Goal: Communication & Community: Answer question/provide support

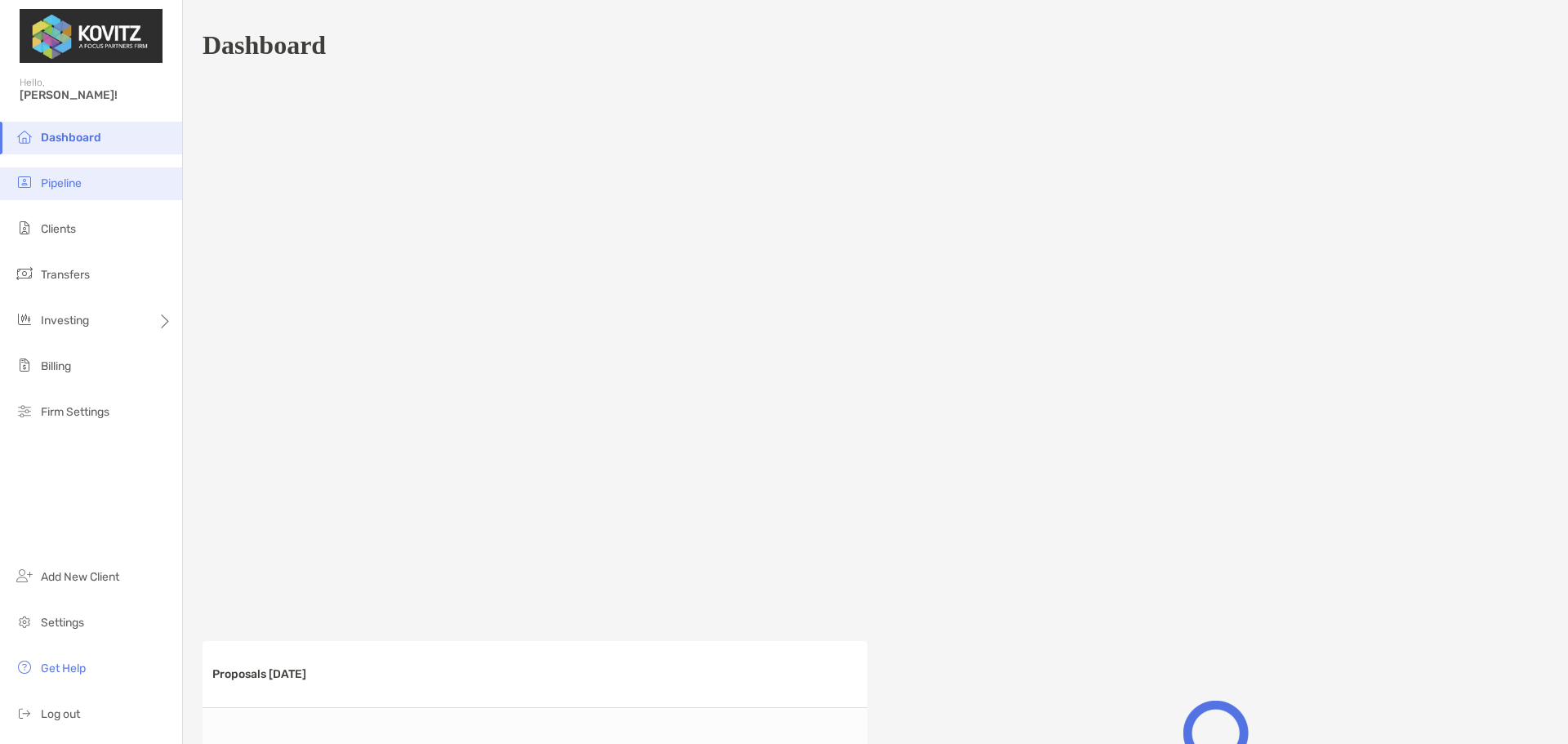
click at [76, 188] on span "Pipeline" at bounding box center [61, 183] width 41 height 14
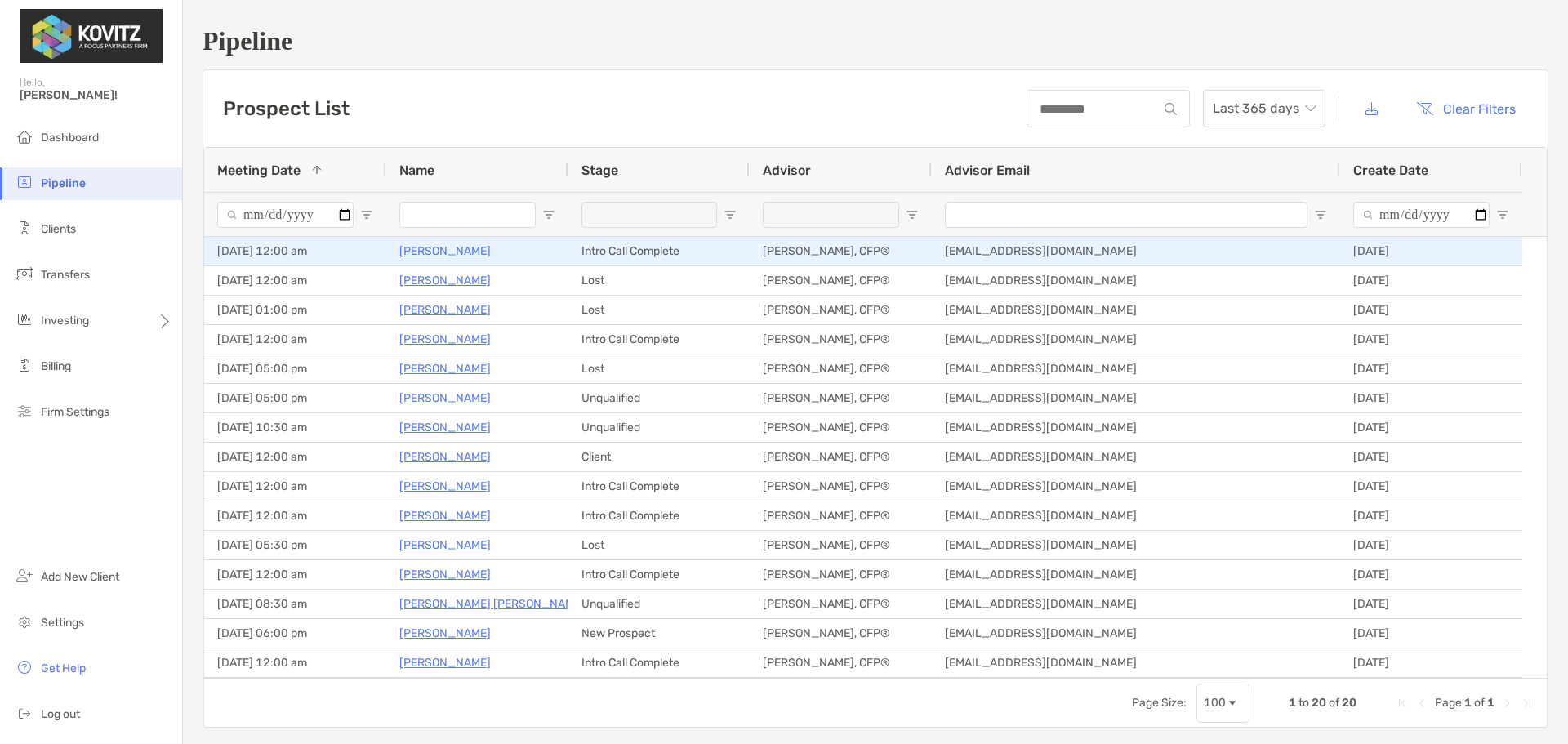
click at [485, 253] on p "Prachi Baodhankar" at bounding box center [445, 251] width 91 height 20
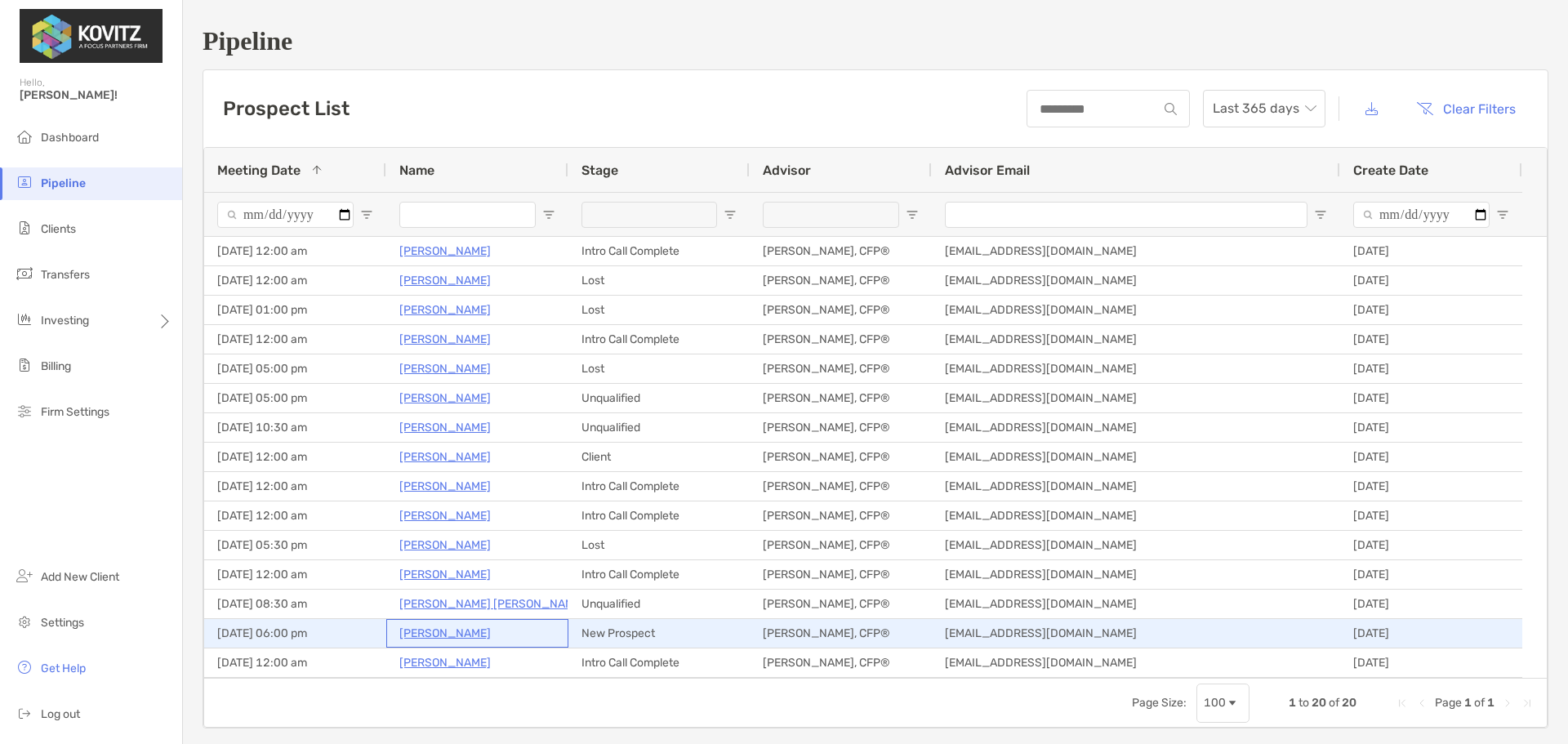
click at [444, 637] on p "Kathie Bennie" at bounding box center [445, 633] width 91 height 20
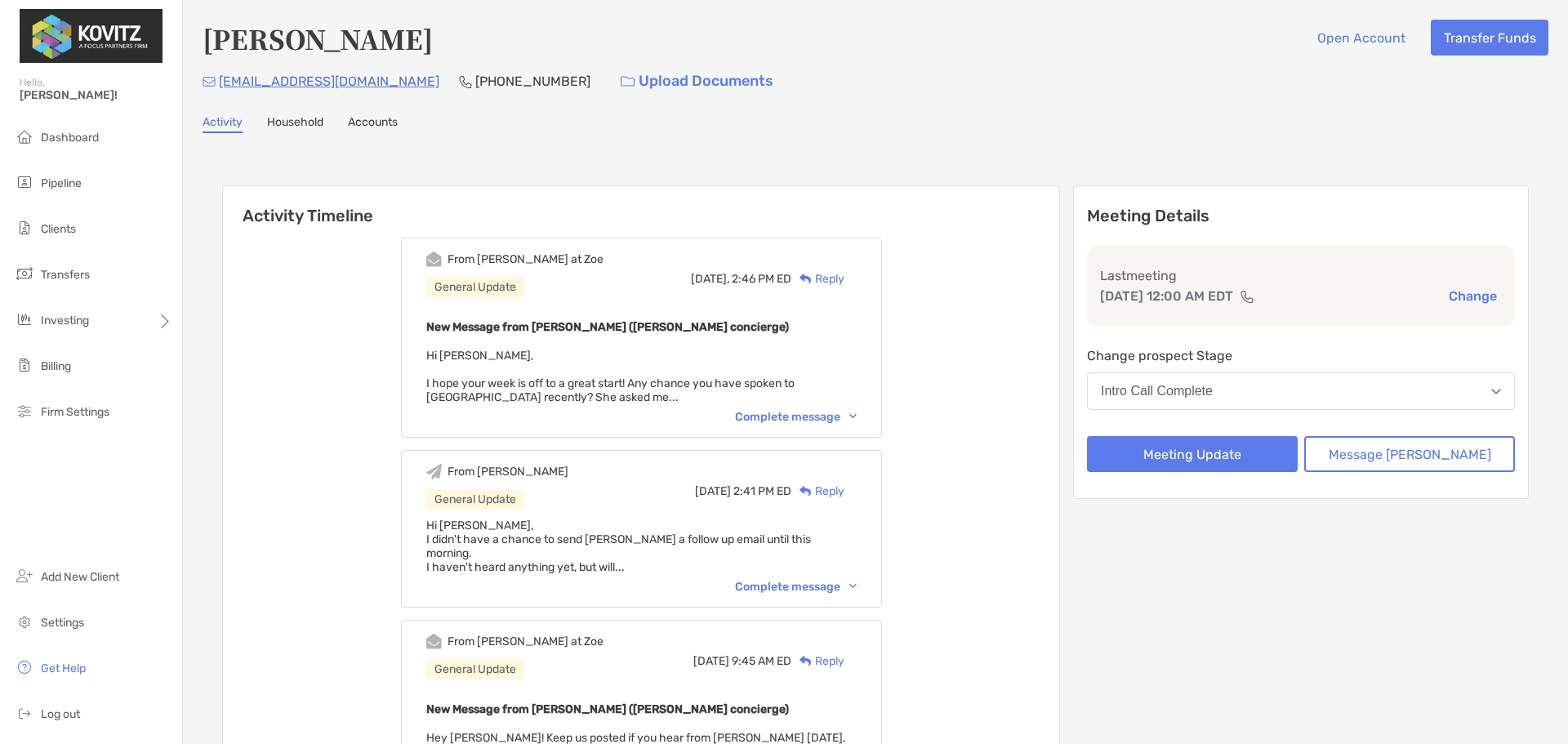
click at [826, 415] on div "Complete message" at bounding box center [795, 417] width 122 height 14
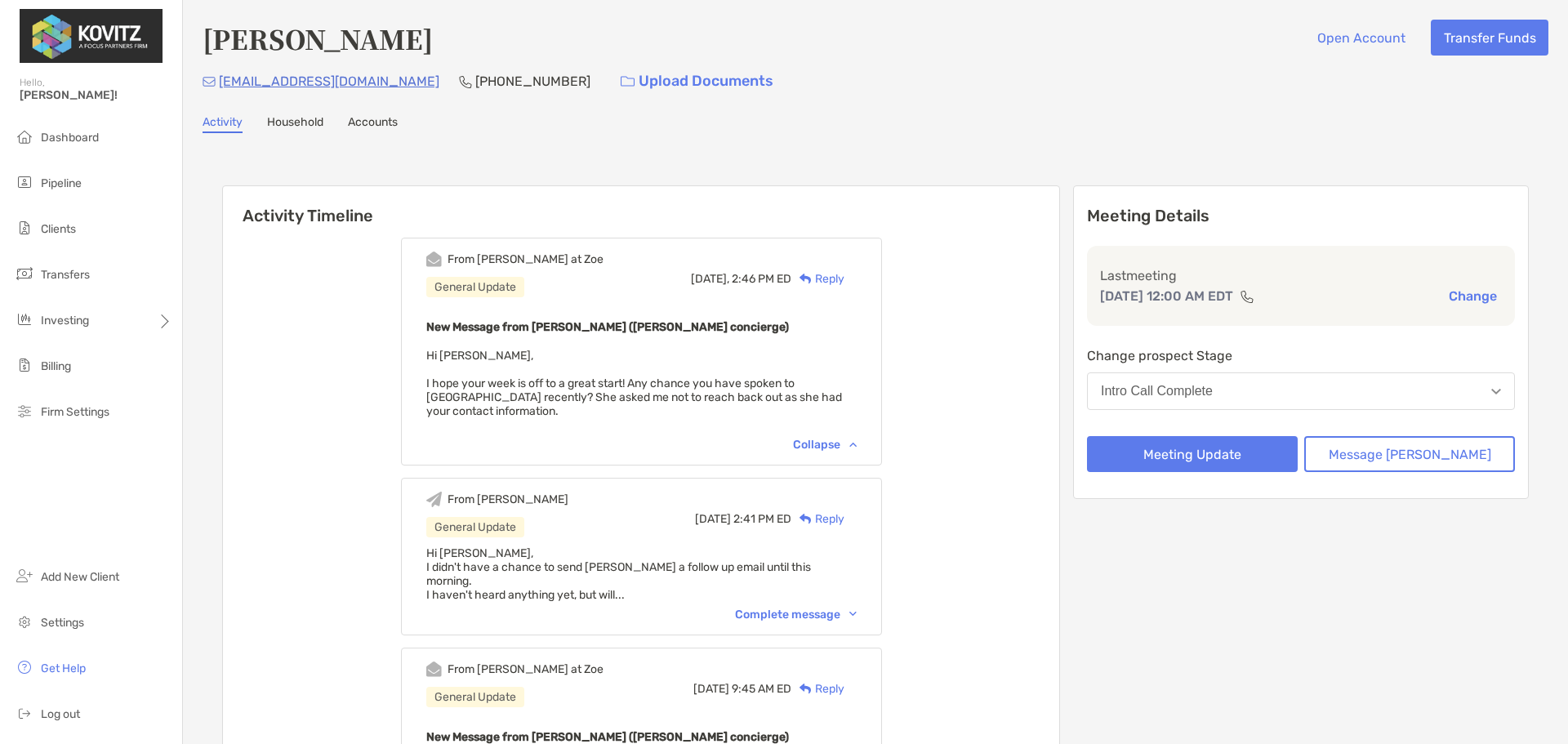
click at [844, 280] on div "Reply" at bounding box center [817, 279] width 53 height 17
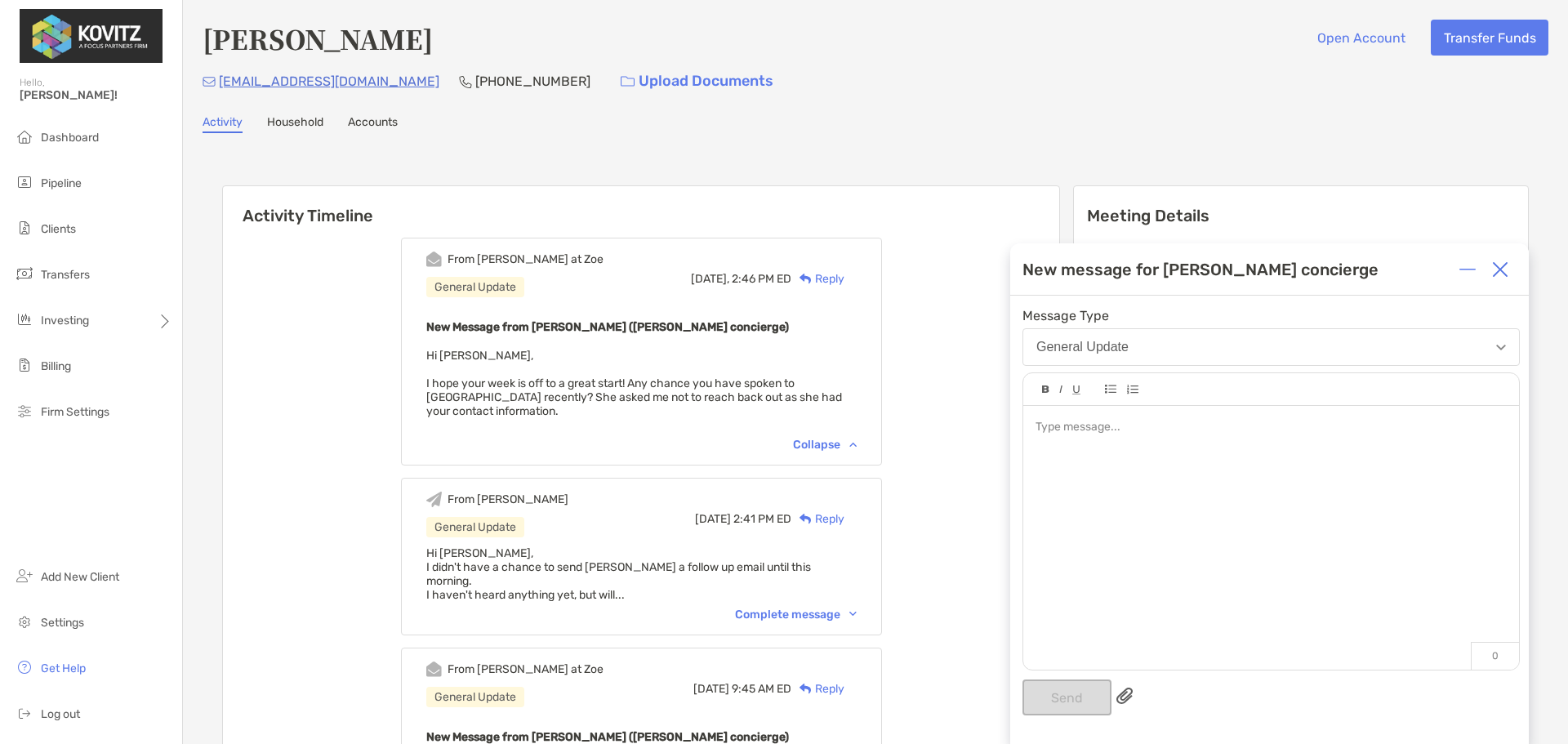
click at [1229, 429] on div at bounding box center [1270, 428] width 470 height 17
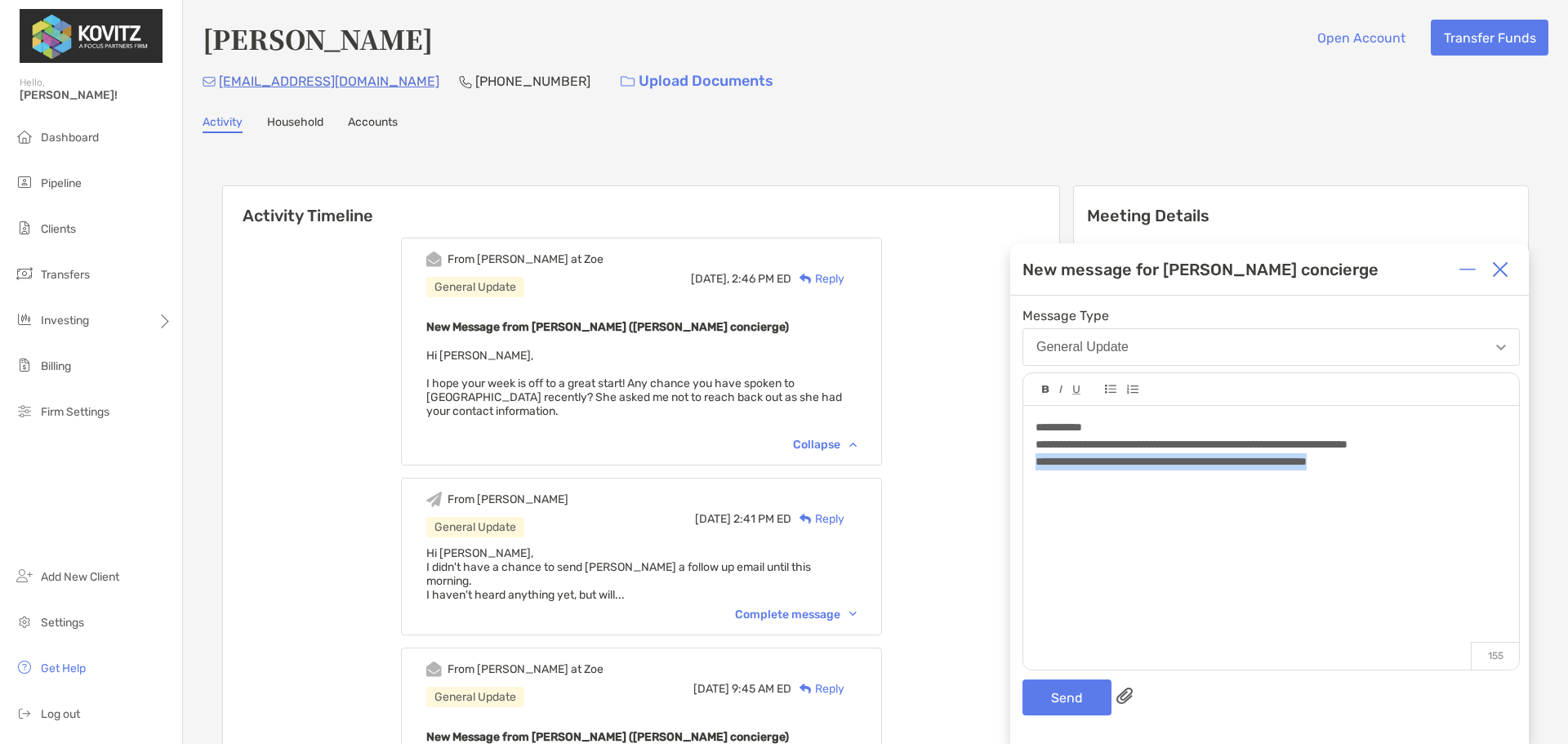
drag, startPoint x: 1392, startPoint y: 462, endPoint x: 1015, endPoint y: 468, distance: 377.0
click at [1015, 468] on div "**********" at bounding box center [1269, 520] width 518 height 448
click at [1077, 703] on button "Send" at bounding box center [1066, 698] width 89 height 36
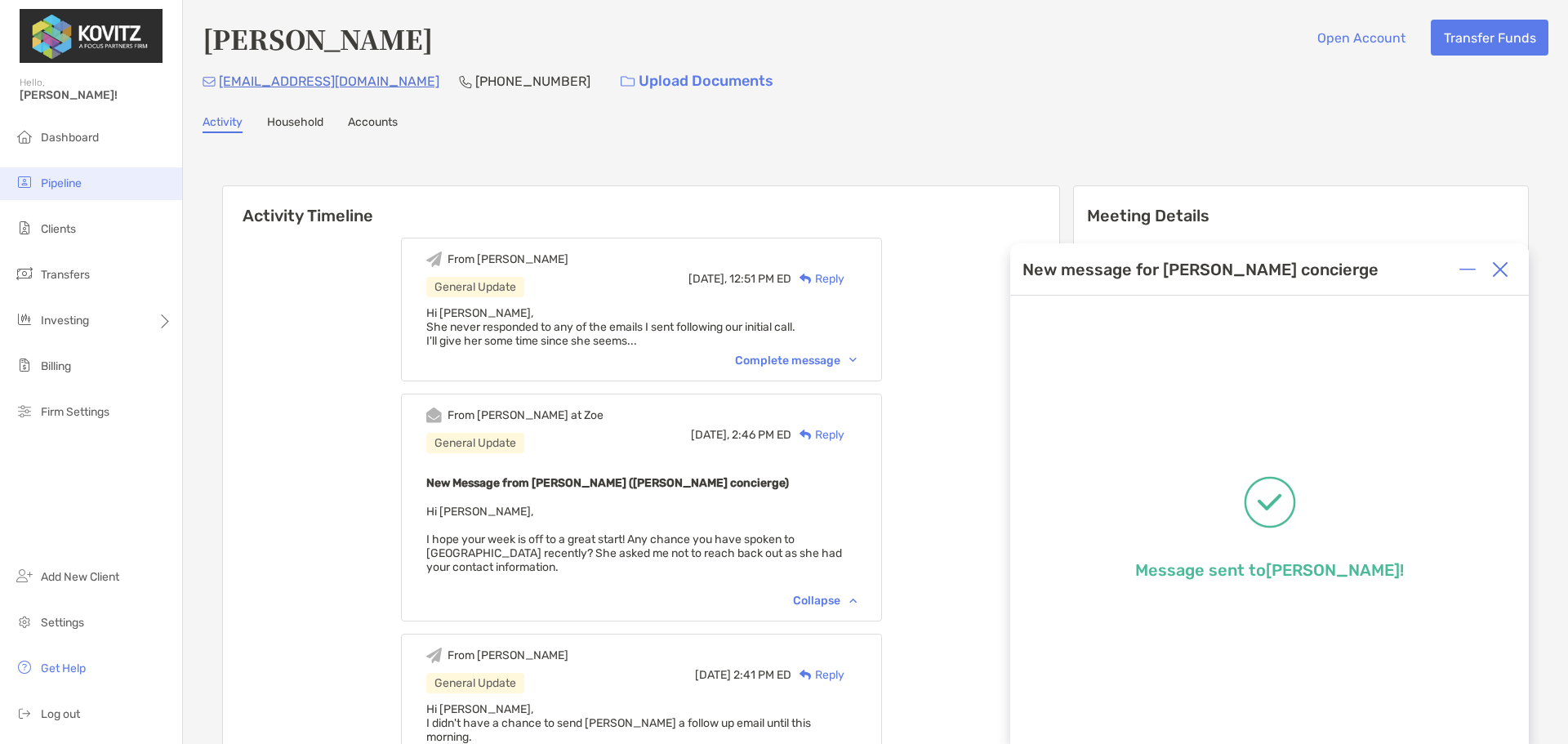
click at [68, 179] on span "Pipeline" at bounding box center [61, 183] width 41 height 14
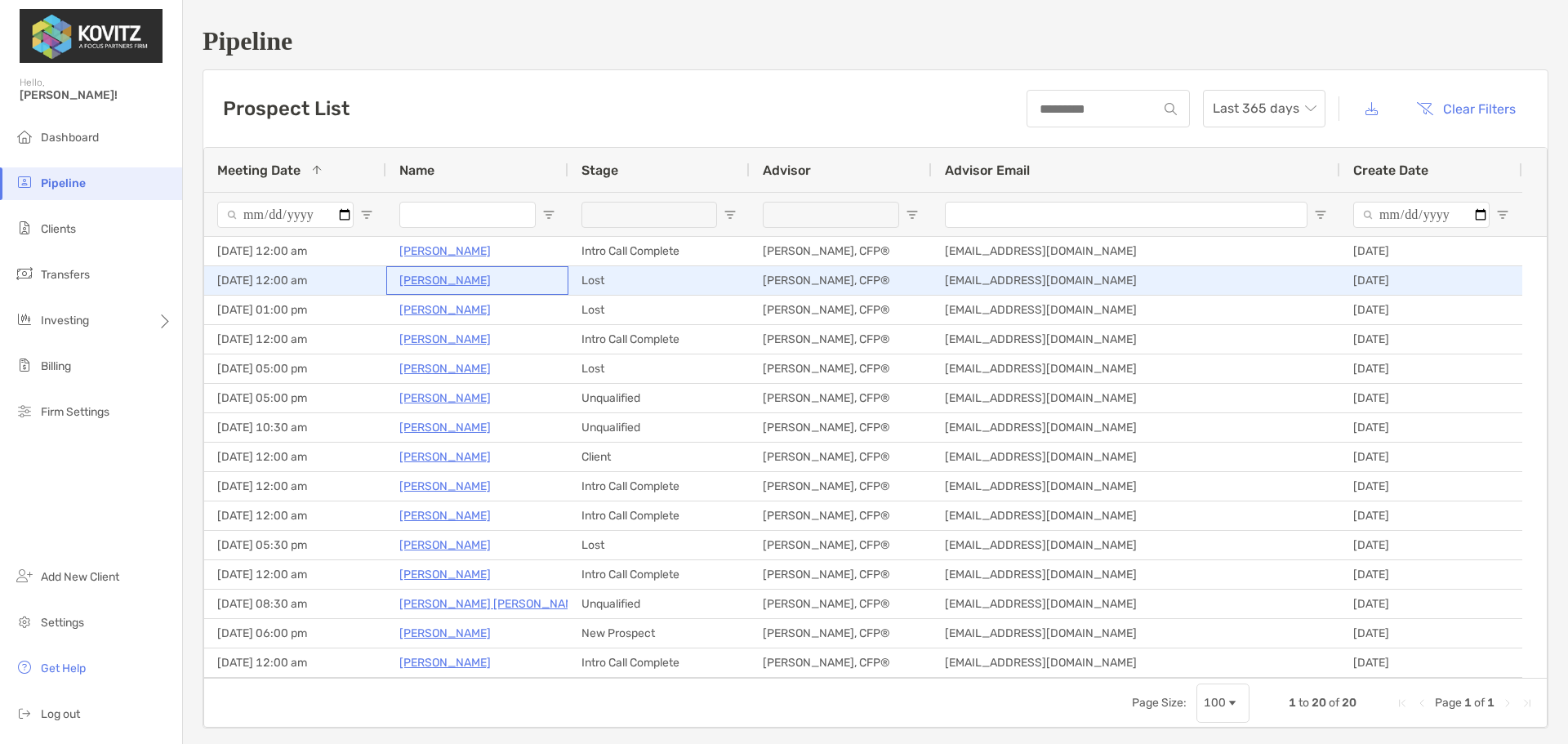
click at [439, 277] on p "[PERSON_NAME]" at bounding box center [445, 281] width 91 height 20
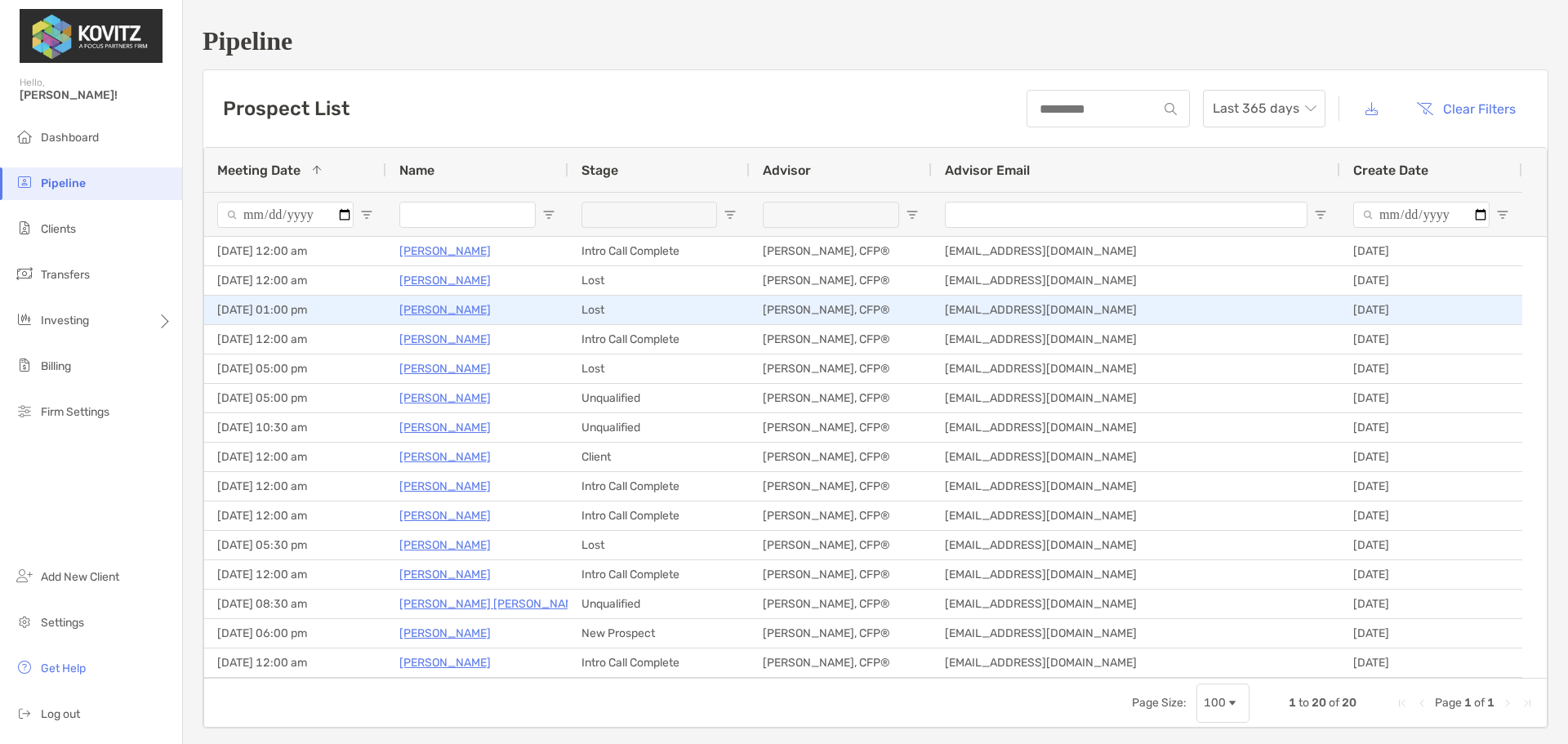
click at [418, 311] on p "Nancy Murillo" at bounding box center [445, 309] width 91 height 20
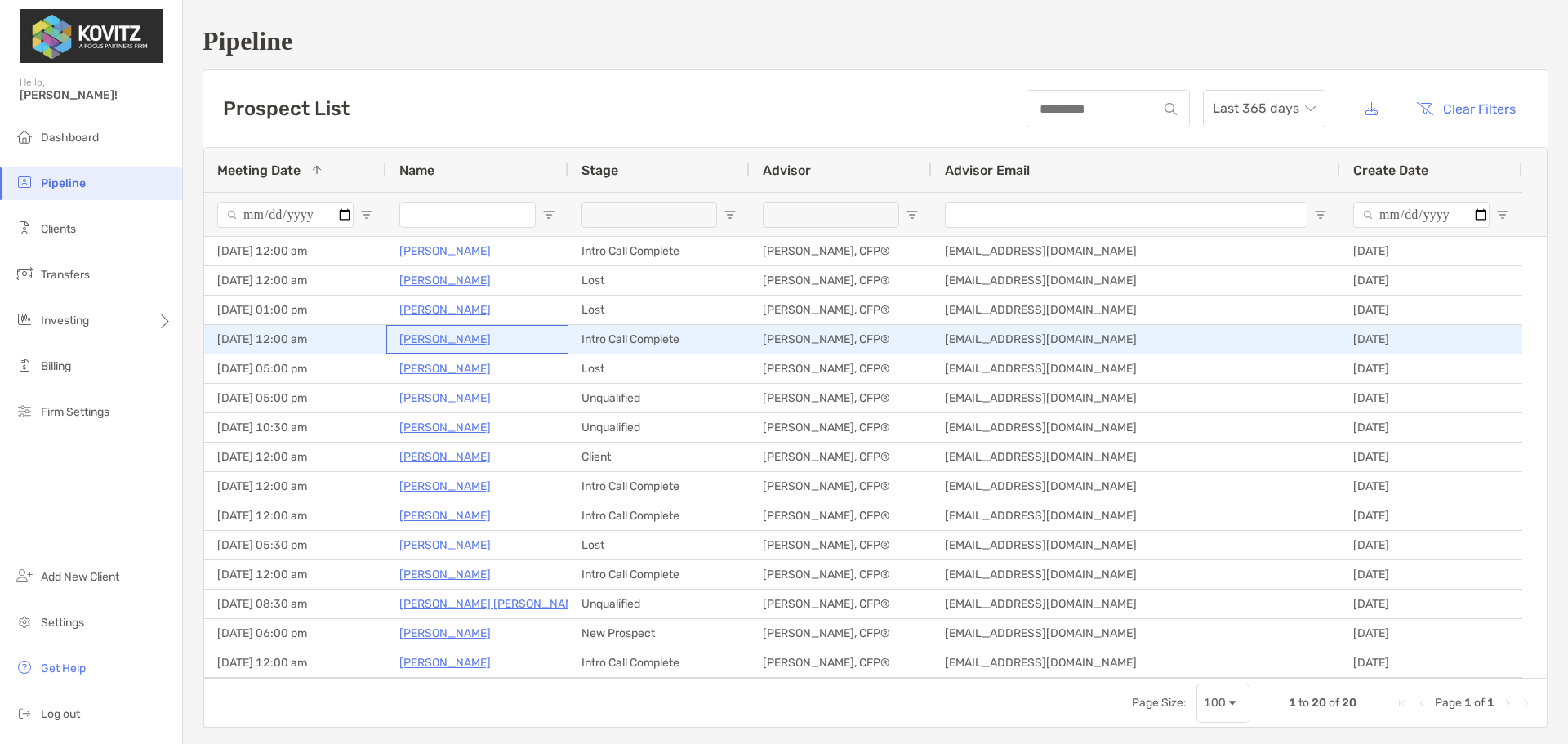
click at [435, 342] on p "Ireen Ullah" at bounding box center [445, 339] width 91 height 20
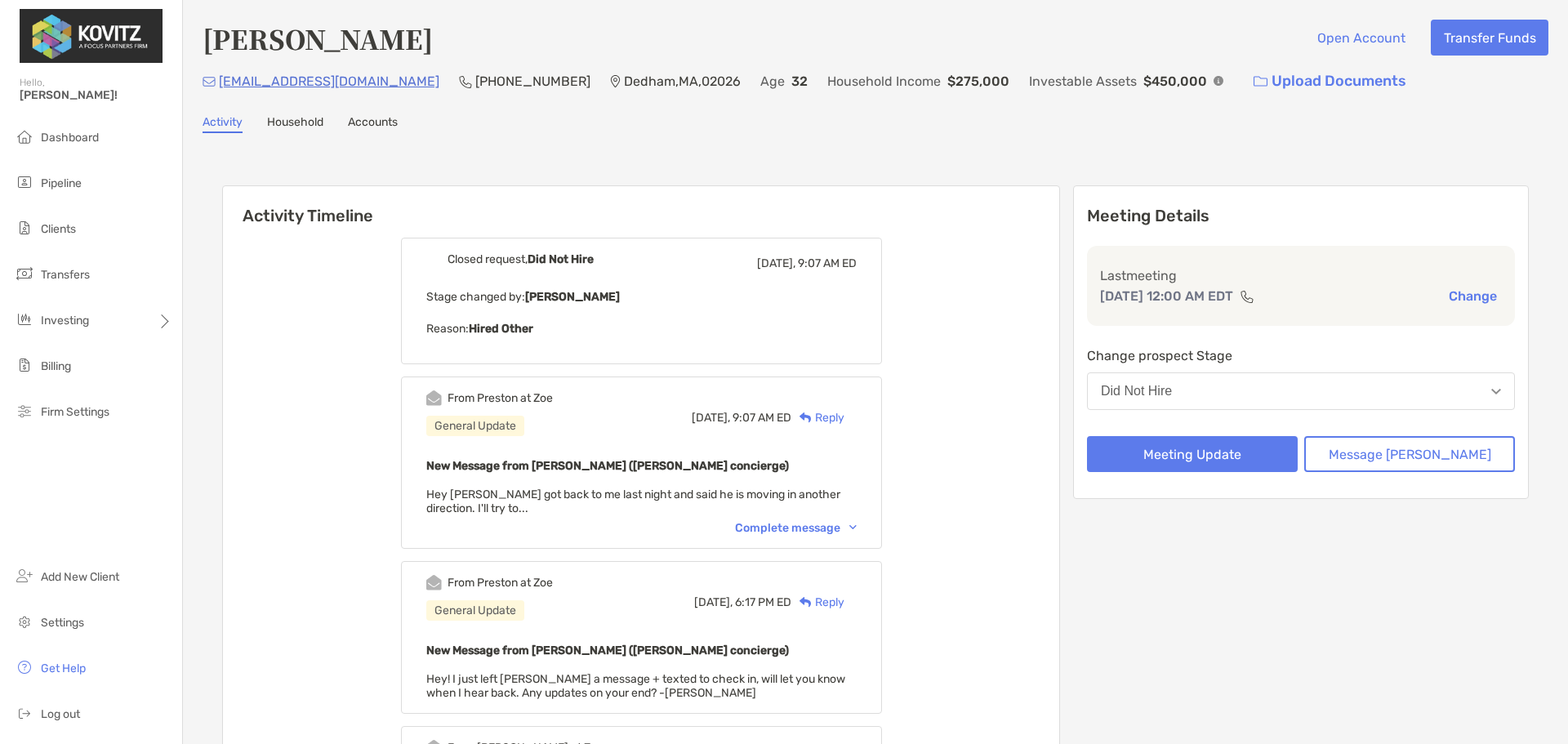
click at [821, 528] on div "Complete message" at bounding box center [795, 528] width 122 height 14
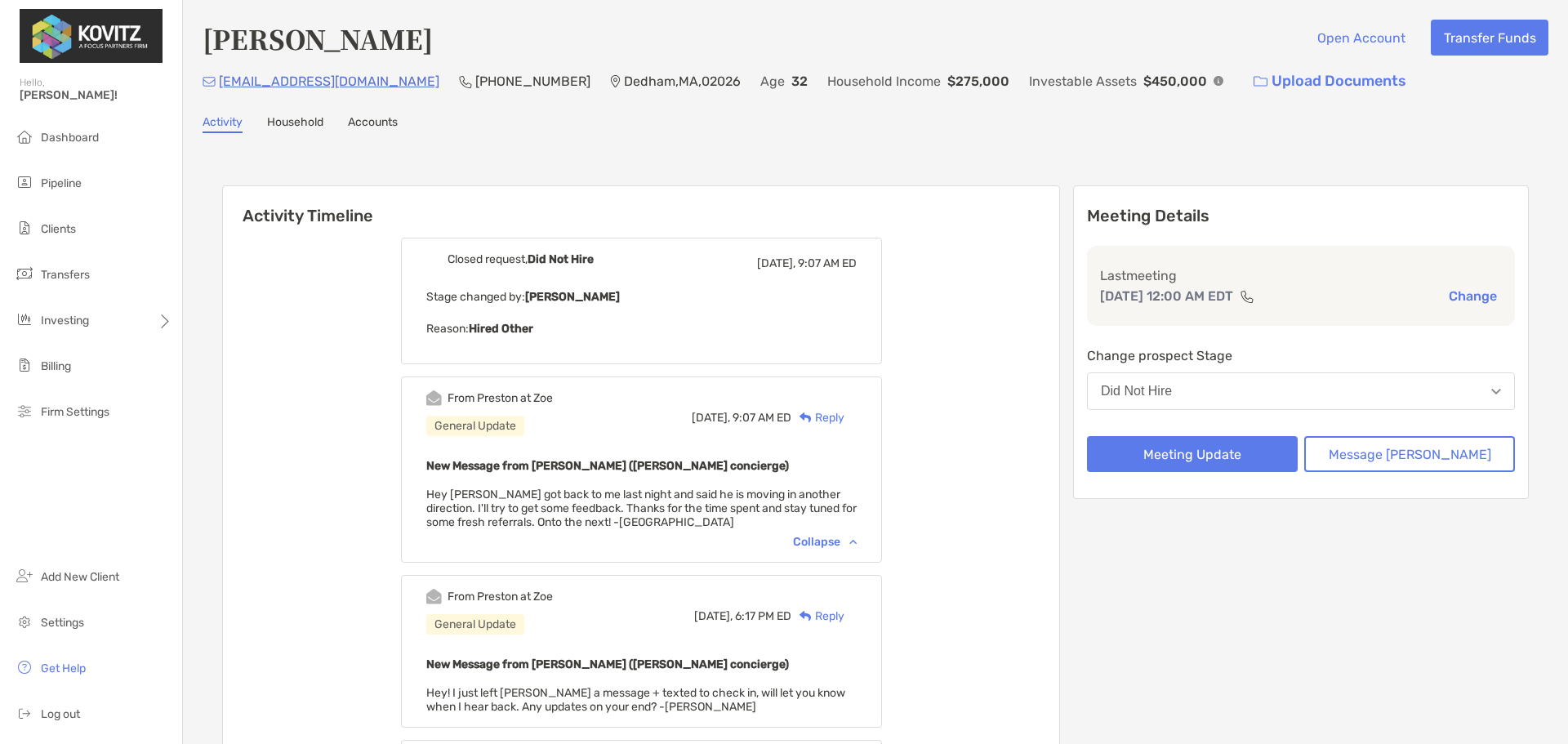
click at [844, 418] on div "Reply" at bounding box center [817, 418] width 53 height 17
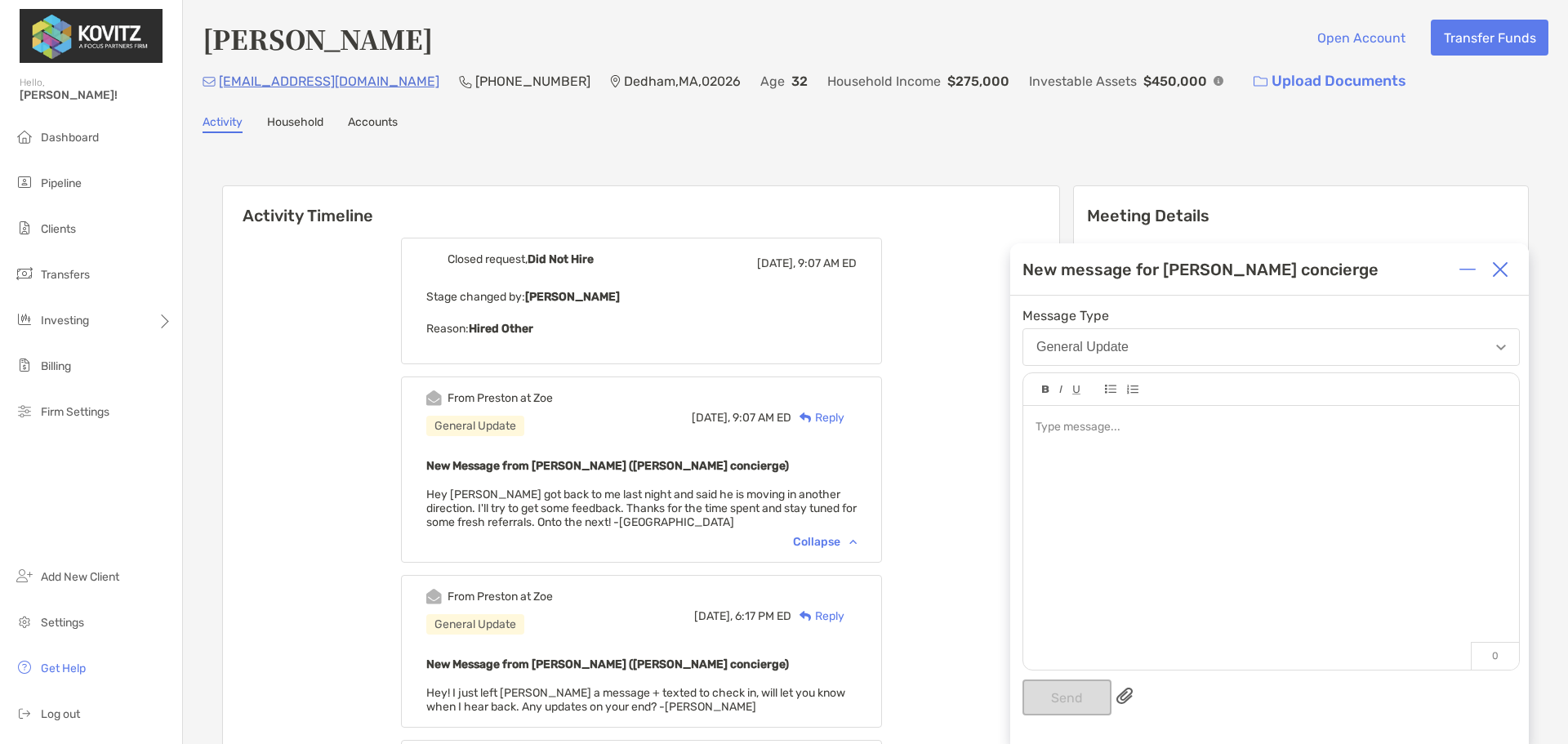
click at [1220, 444] on div at bounding box center [1270, 529] width 495 height 248
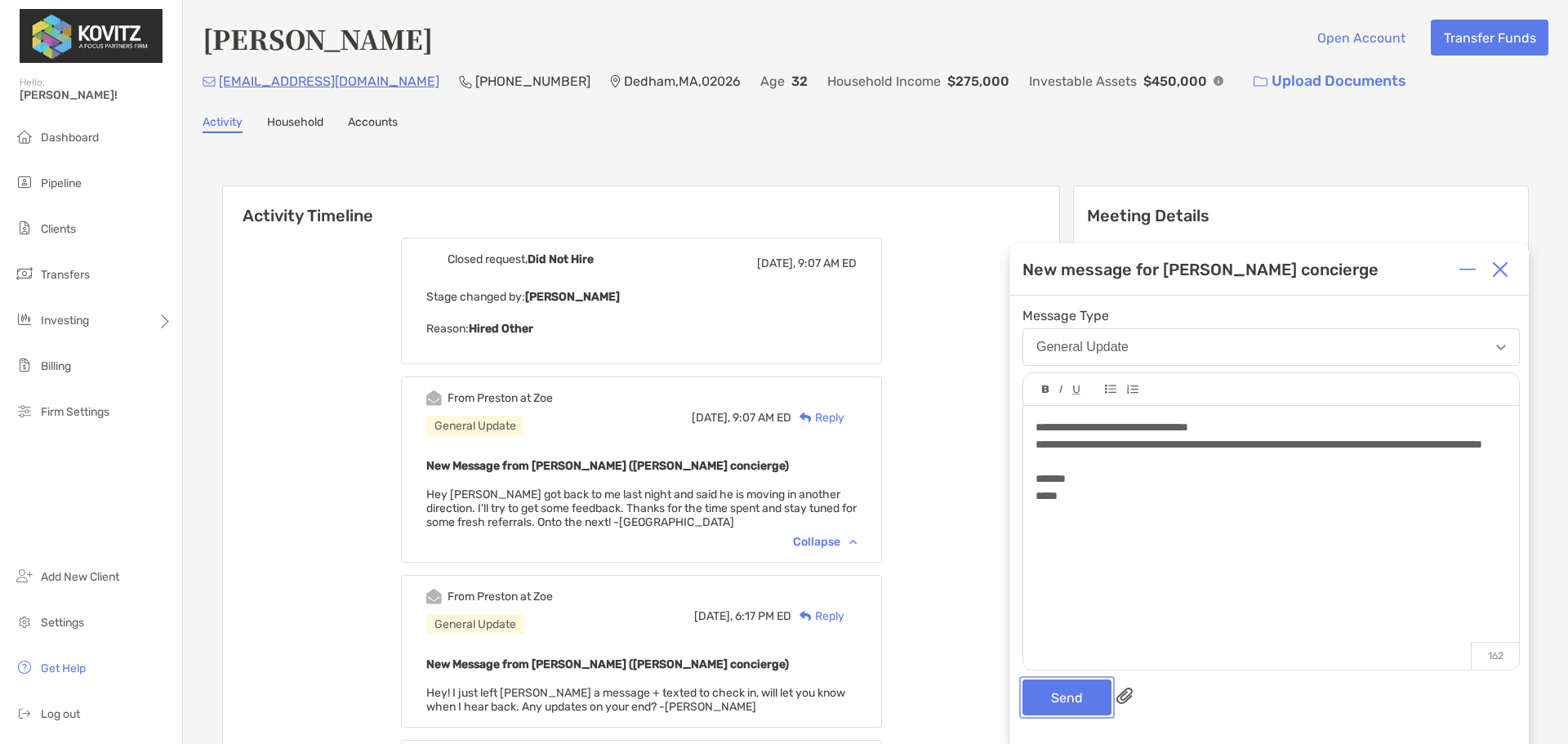
click at [1067, 692] on button "Send" at bounding box center [1066, 698] width 89 height 36
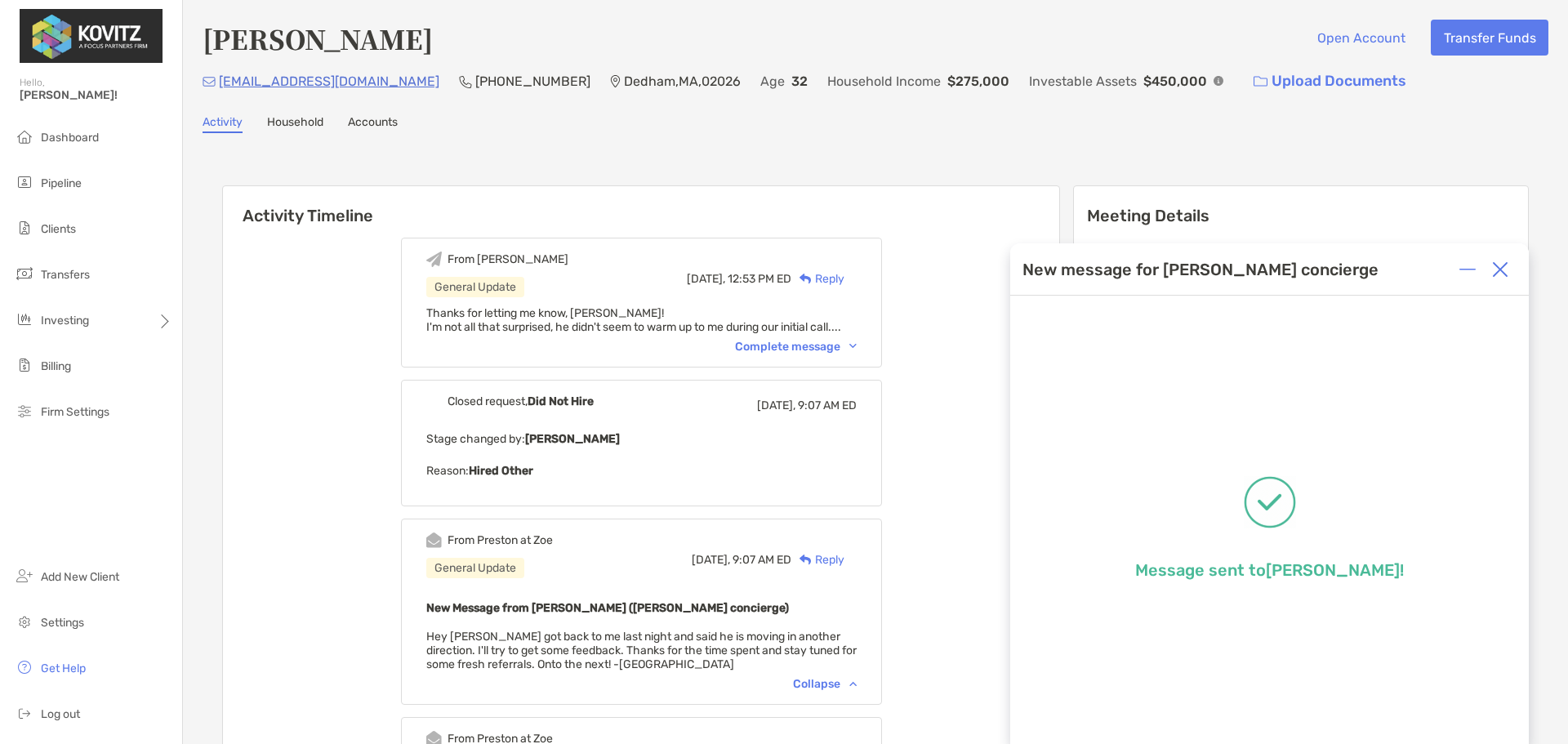
click at [1498, 274] on img at bounding box center [1500, 269] width 16 height 16
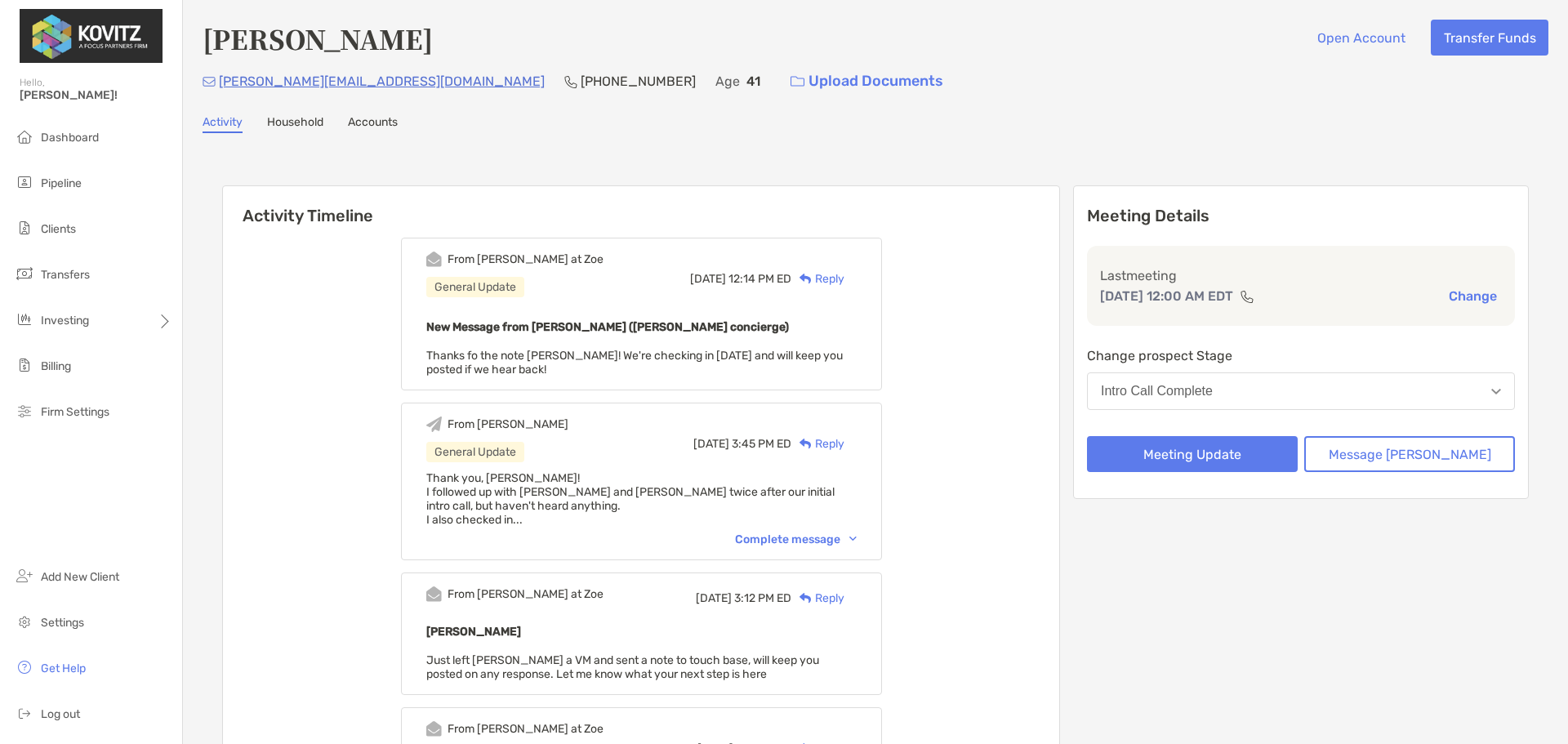
click at [839, 279] on div "Reply" at bounding box center [817, 279] width 53 height 17
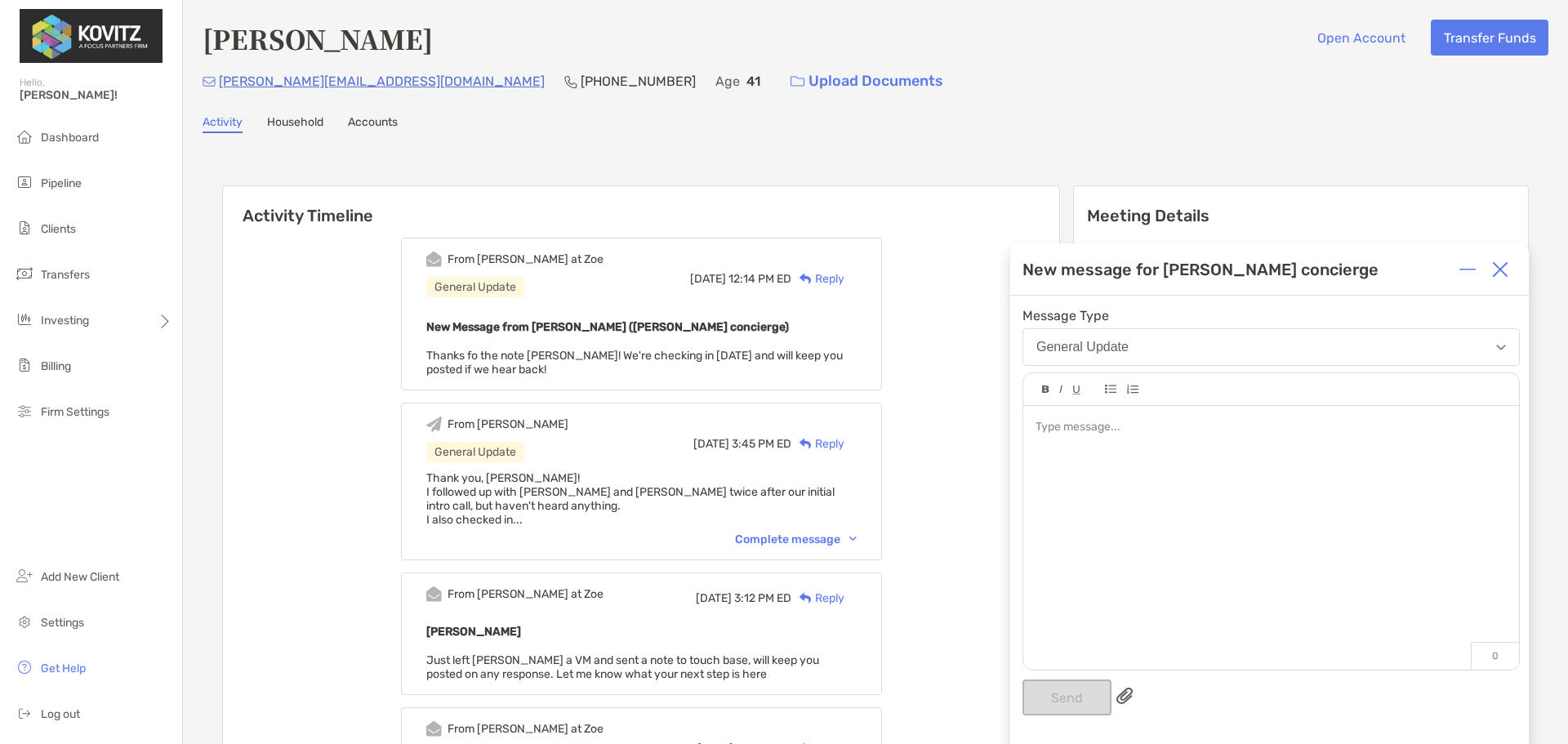
click at [1238, 457] on div at bounding box center [1270, 529] width 495 height 248
click at [835, 538] on div "Complete message" at bounding box center [795, 539] width 122 height 14
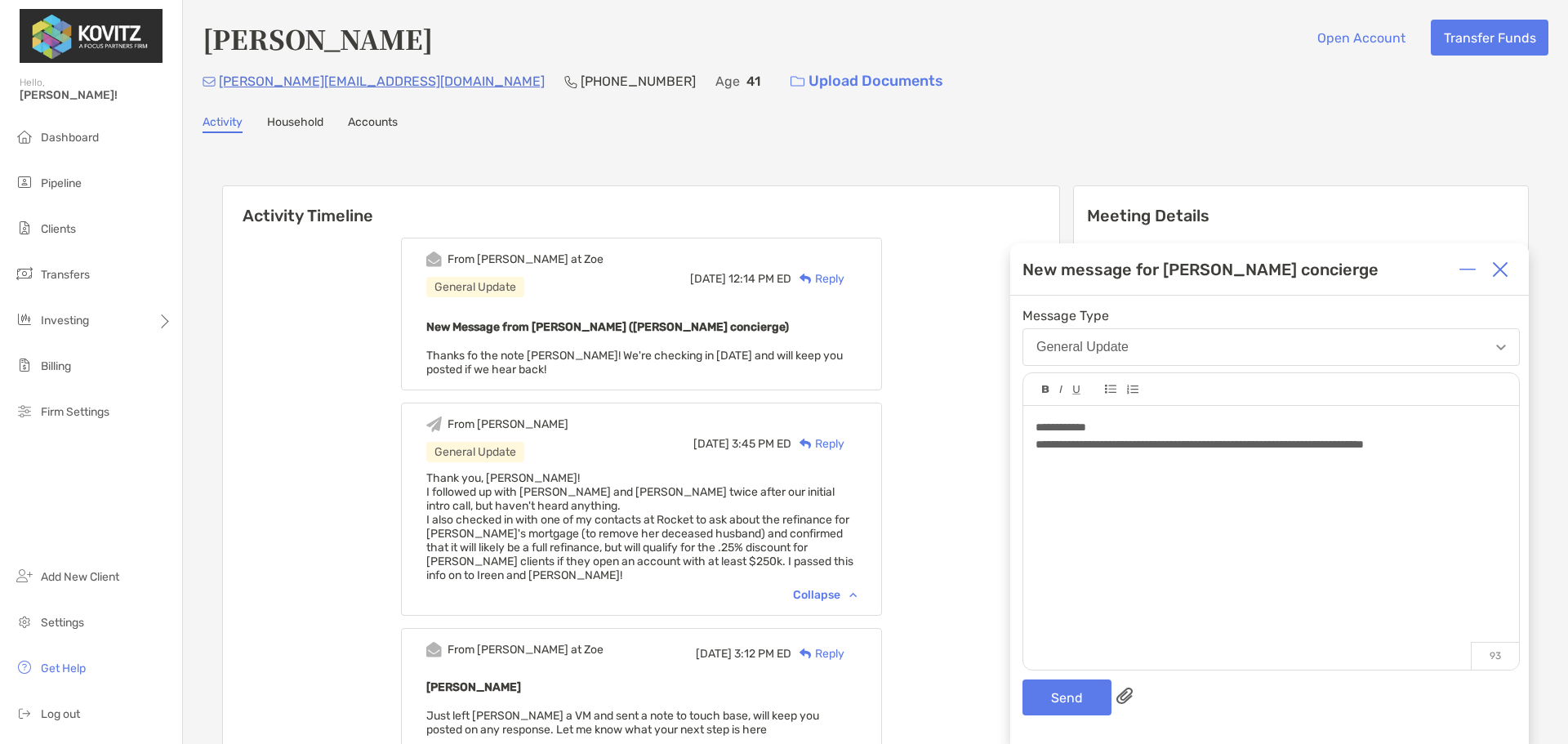
click at [1480, 442] on div "**********" at bounding box center [1270, 445] width 470 height 17
drag, startPoint x: 1478, startPoint y: 441, endPoint x: 1021, endPoint y: 448, distance: 457.1
click at [1021, 448] on div "**********" at bounding box center [1269, 520] width 518 height 448
click at [1500, 276] on img at bounding box center [1500, 269] width 16 height 16
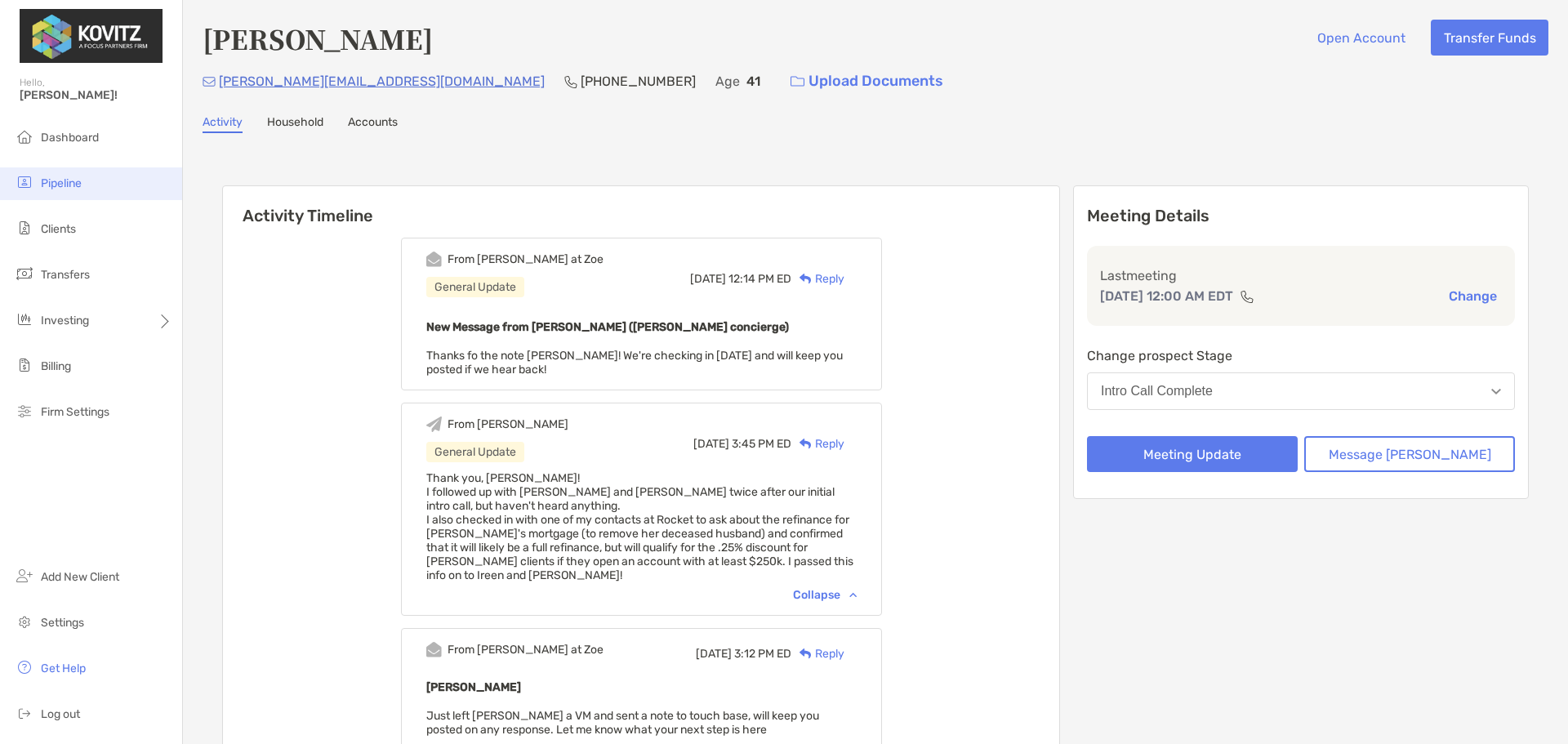
click at [57, 186] on span "Pipeline" at bounding box center [61, 183] width 41 height 14
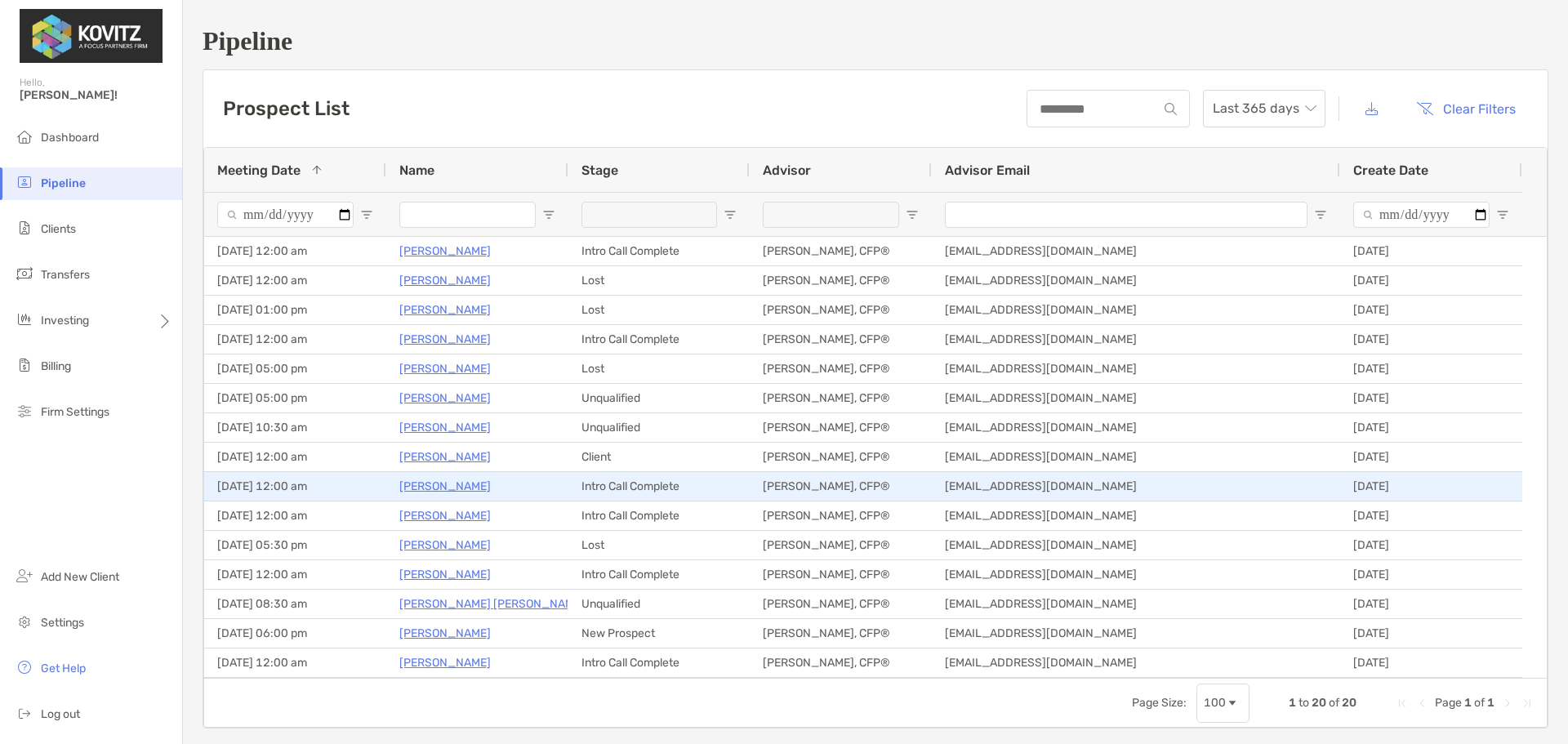
click at [450, 489] on p "Joy Baldini" at bounding box center [445, 486] width 91 height 20
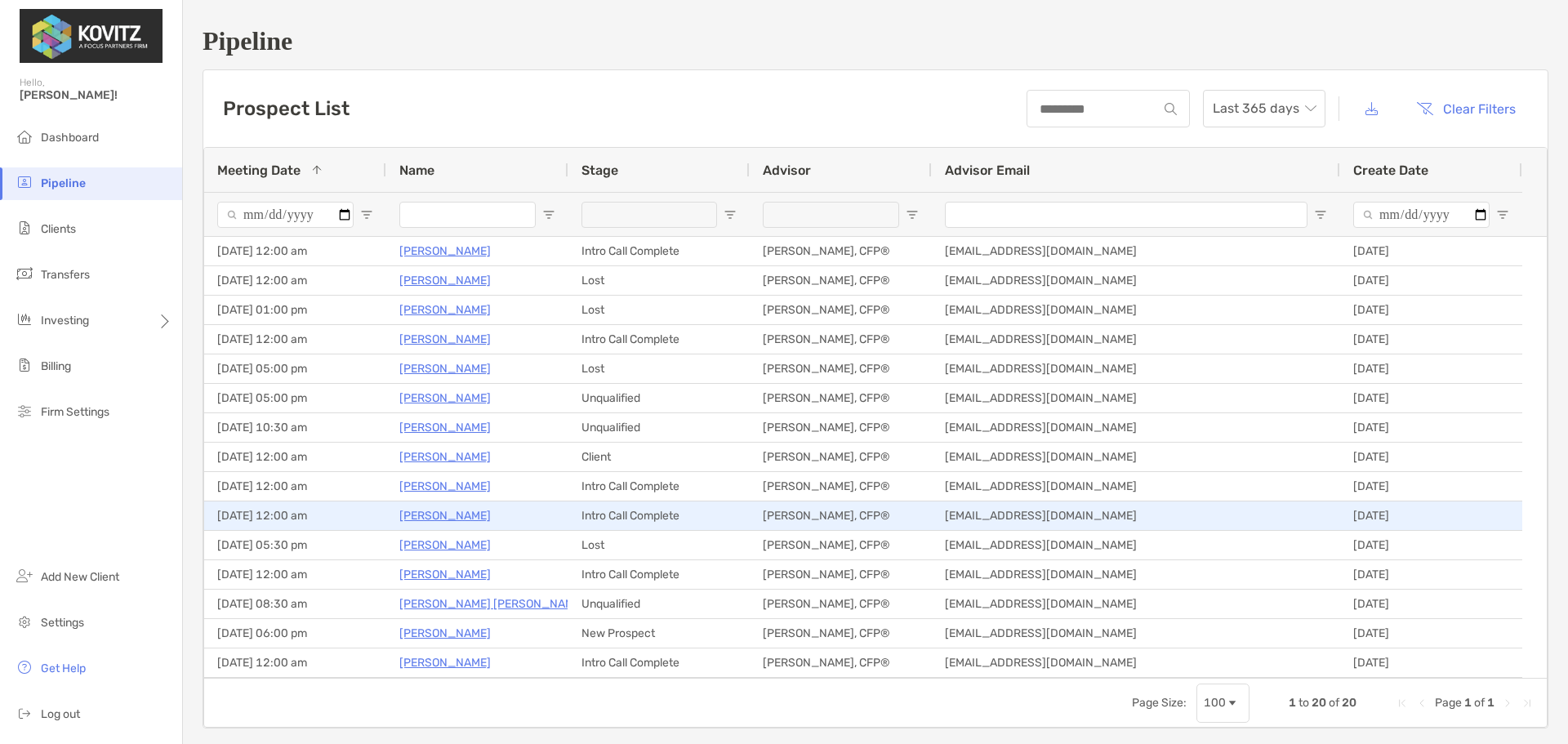
click at [415, 511] on p "Vasil Grozdanoski" at bounding box center [445, 516] width 91 height 20
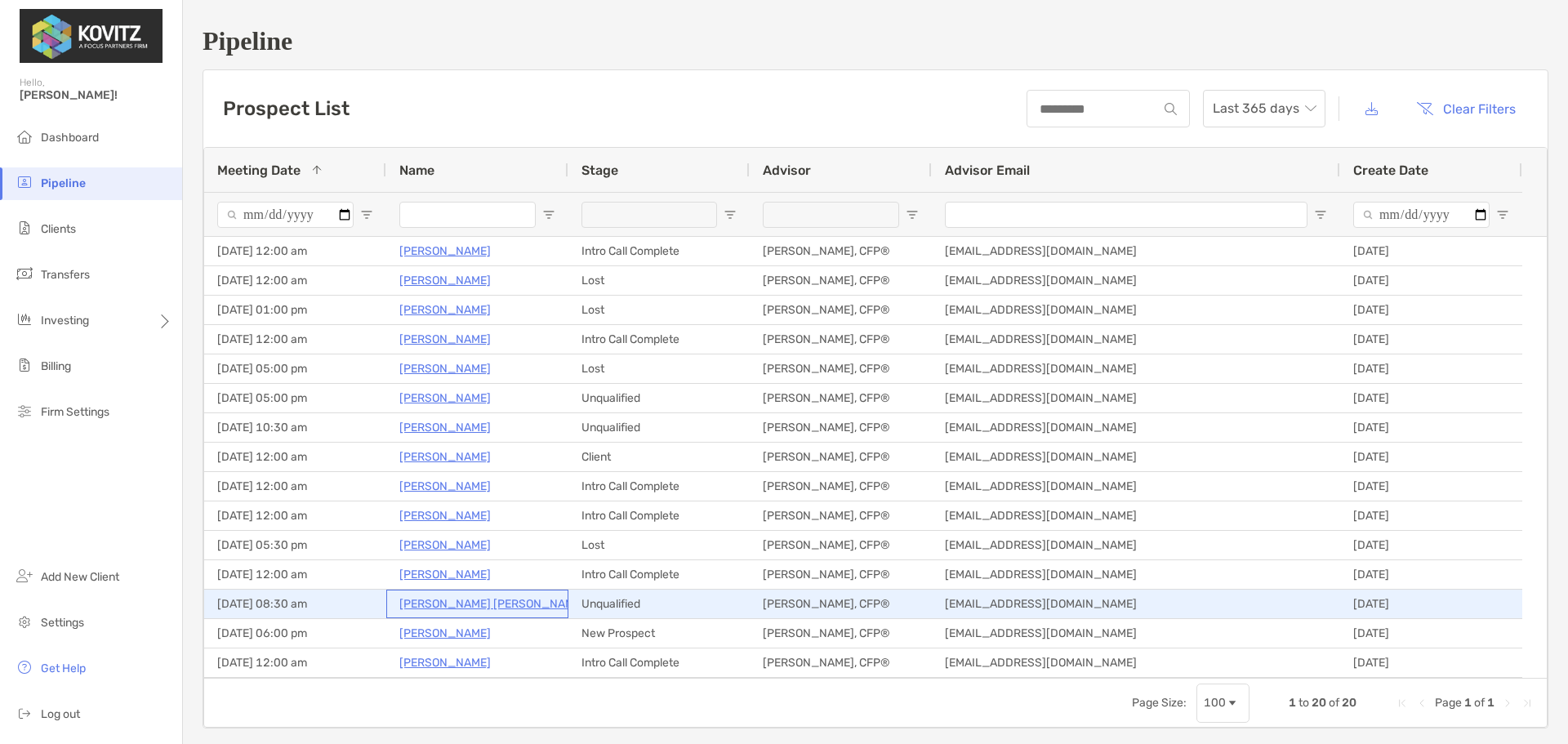
click at [451, 603] on p "Danielle Jones Coia" at bounding box center [491, 604] width 185 height 20
click at [410, 604] on p "Danielle Jones Coia" at bounding box center [491, 604] width 185 height 20
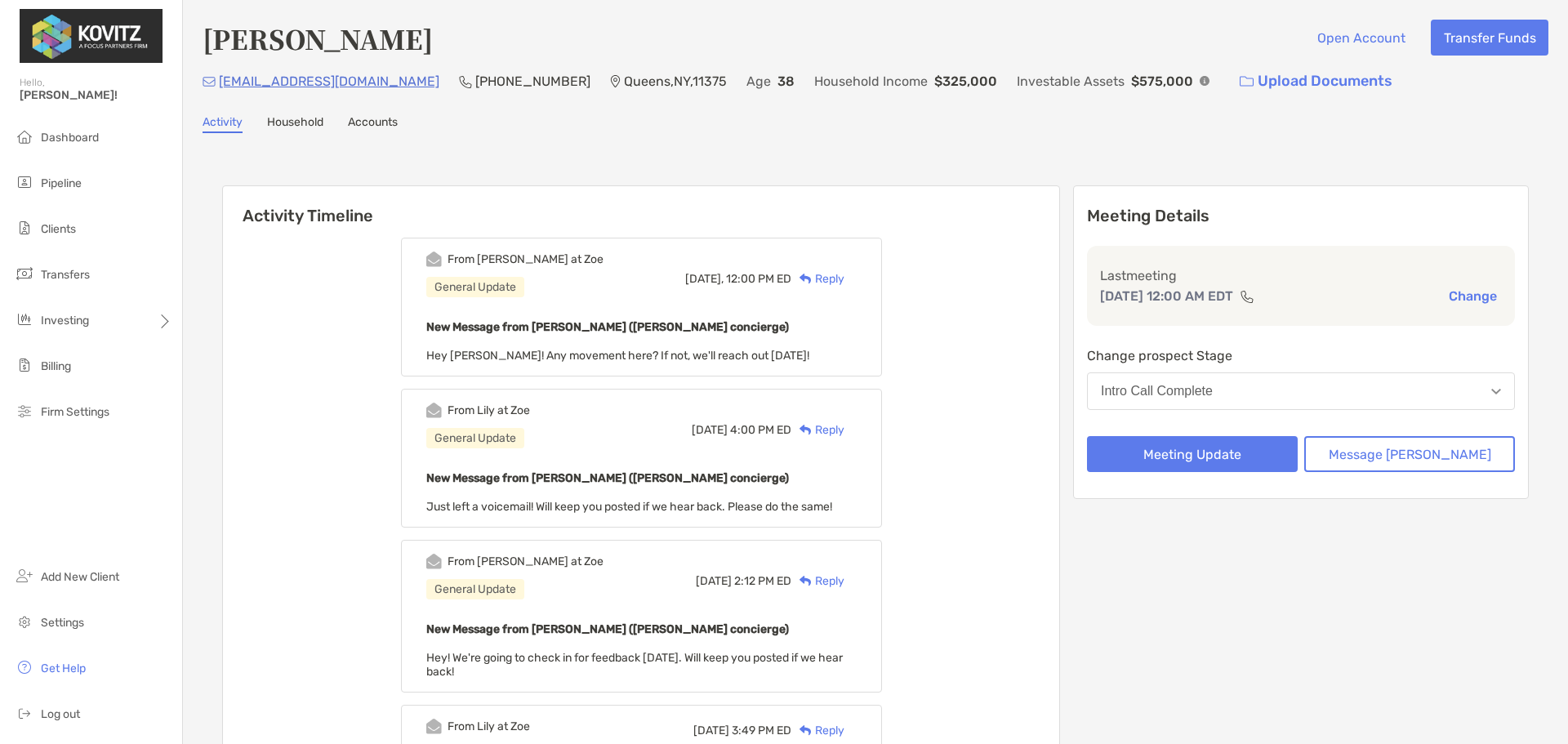
click at [844, 279] on div "Reply" at bounding box center [817, 279] width 53 height 17
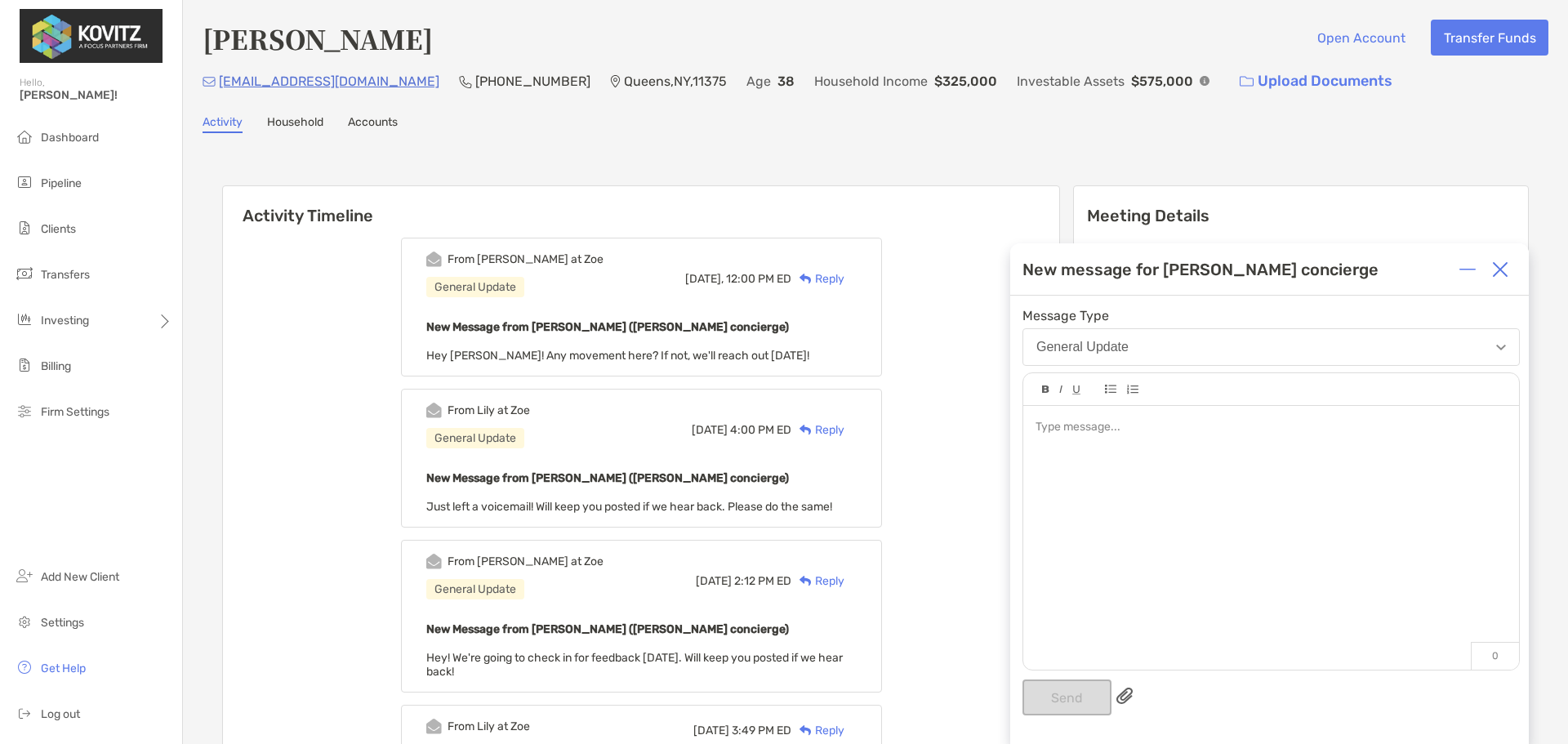
click at [1194, 437] on div at bounding box center [1270, 529] width 495 height 248
click at [1272, 439] on div "**********" at bounding box center [1270, 445] width 470 height 17
click at [1084, 700] on button "Send" at bounding box center [1066, 698] width 89 height 36
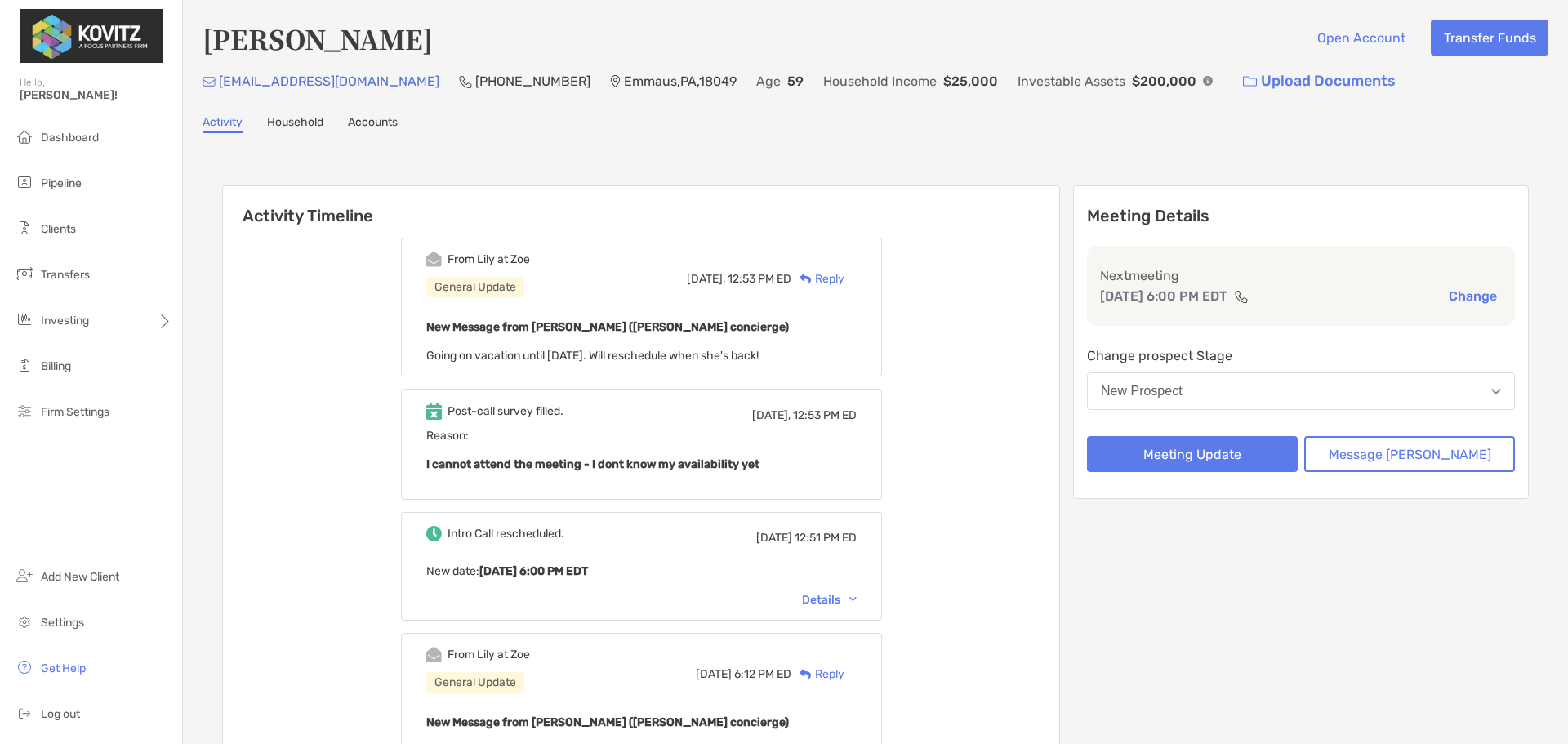
click at [844, 274] on div "Reply" at bounding box center [817, 279] width 53 height 17
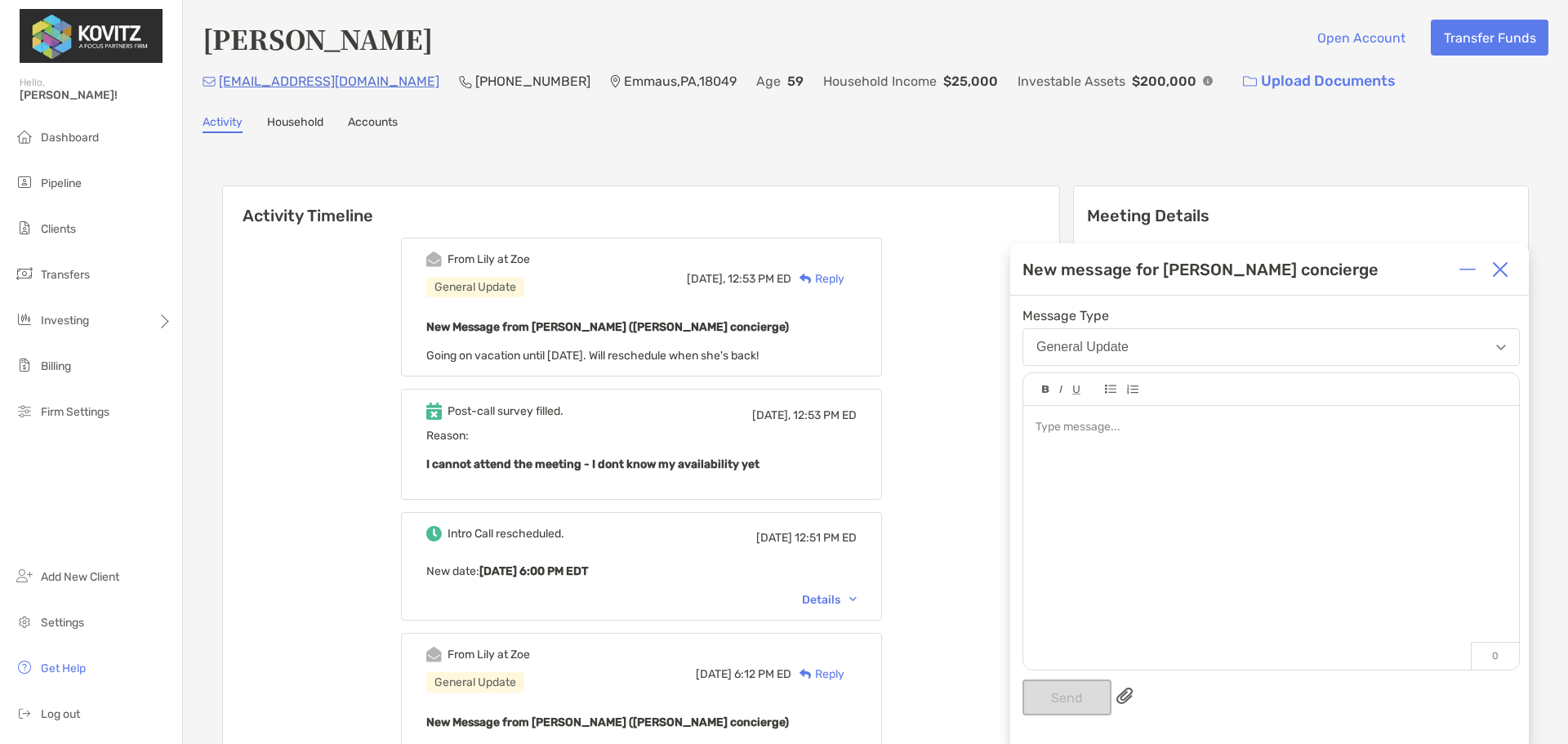
click at [1177, 425] on div at bounding box center [1270, 428] width 470 height 17
click at [1074, 431] on span "**********" at bounding box center [1065, 427] width 59 height 12
click at [1072, 693] on button "Send" at bounding box center [1066, 698] width 89 height 36
